Goal: Task Accomplishment & Management: Use online tool/utility

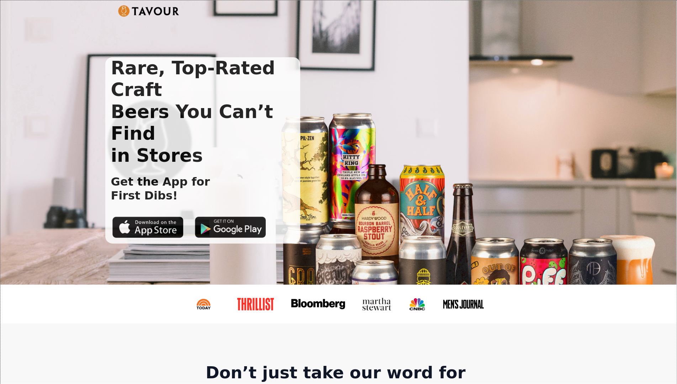
click at [40, 59] on div "Rare, Top-Rated Craft Beers You Can’t Find in Stores Get the App for First Dibs!" at bounding box center [338, 142] width 676 height 285
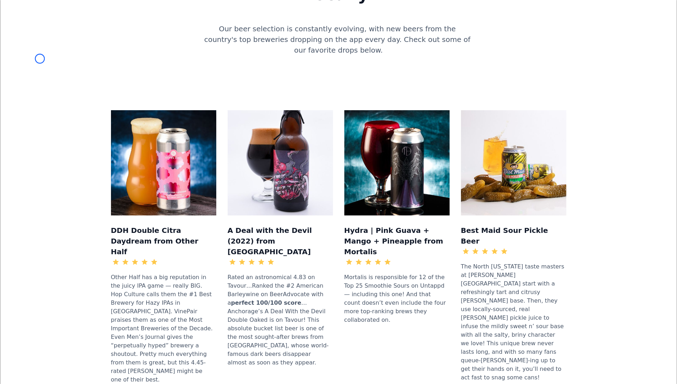
scroll to position [690, 0]
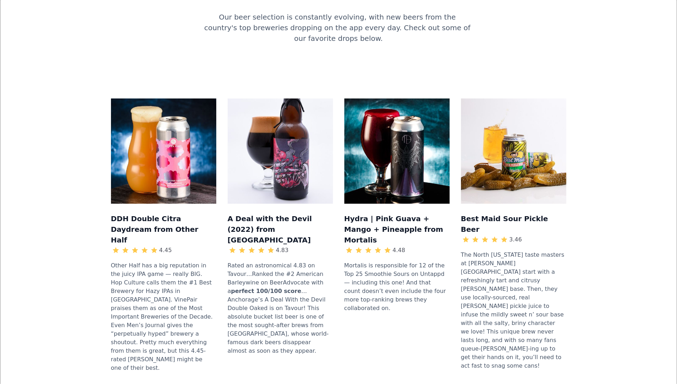
click at [40, 76] on div "DDH Double Citra Daydream from Other Half 4.45 Other Half has a big reputation …" at bounding box center [338, 239] width 653 height 326
click at [70, 76] on div "DDH Double Citra Daydream from Other Half 4.45 Other Half has a big reputation …" at bounding box center [338, 239] width 653 height 326
click at [60, 76] on div "DDH Double Citra Daydream from Other Half 4.45 Other Half has a big reputation …" at bounding box center [338, 239] width 653 height 326
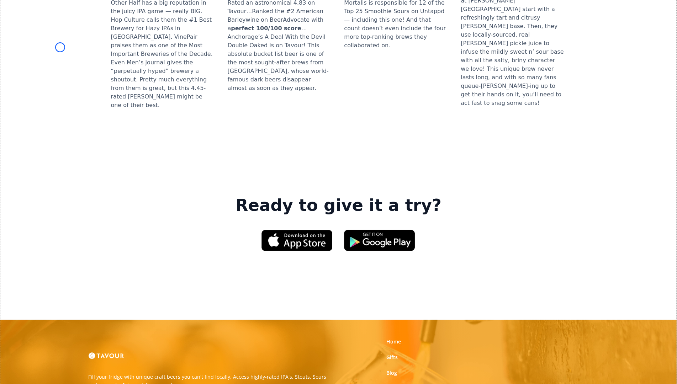
scroll to position [977, 0]
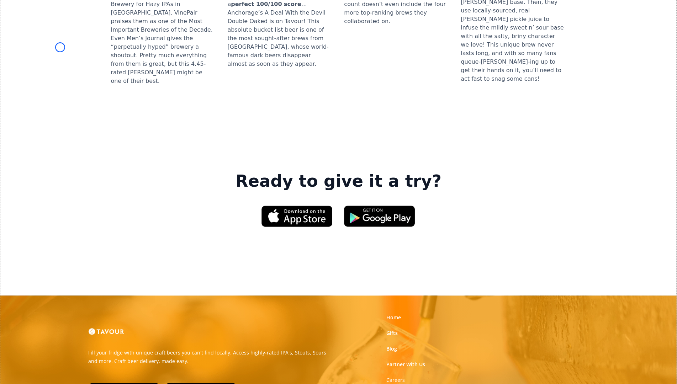
click at [60, 143] on header "Ready to give it a try?" at bounding box center [338, 210] width 653 height 135
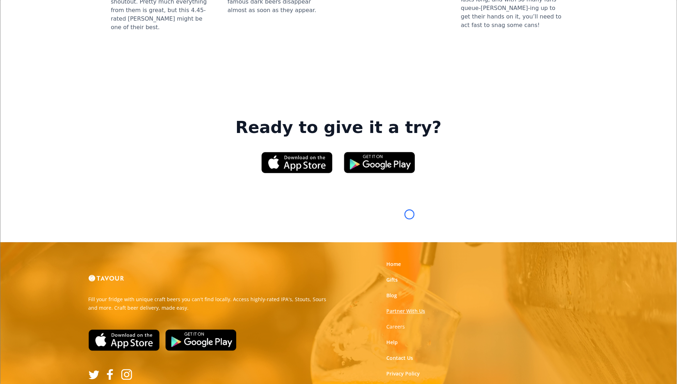
click at [409, 308] on link "Partner With Us" at bounding box center [405, 311] width 39 height 7
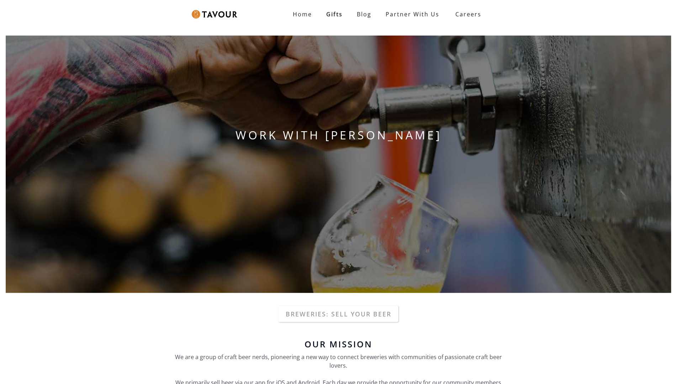
click at [409, 214] on div "WORK WITH [PERSON_NAME]" at bounding box center [338, 164] width 677 height 269
click at [41, 39] on div "WORK WITH [PERSON_NAME]" at bounding box center [338, 164] width 677 height 269
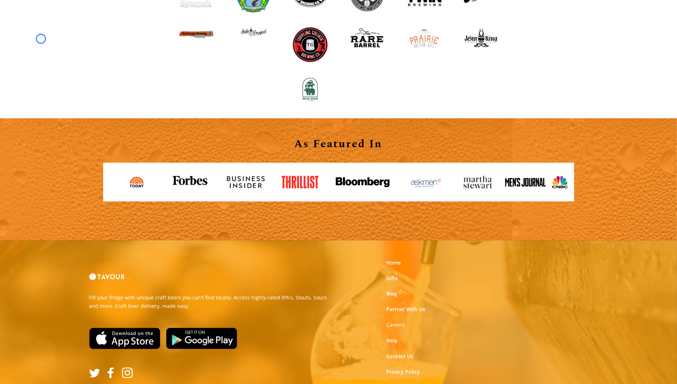
scroll to position [771, 0]
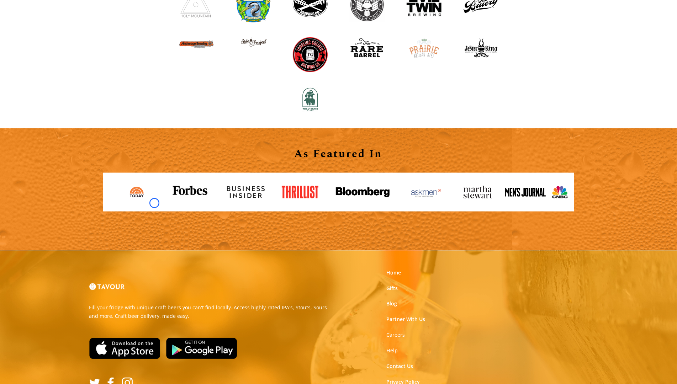
click at [154, 203] on link at bounding box center [139, 192] width 49 height 24
click at [258, 192] on img at bounding box center [246, 192] width 38 height 12
